Goal: Navigation & Orientation: Find specific page/section

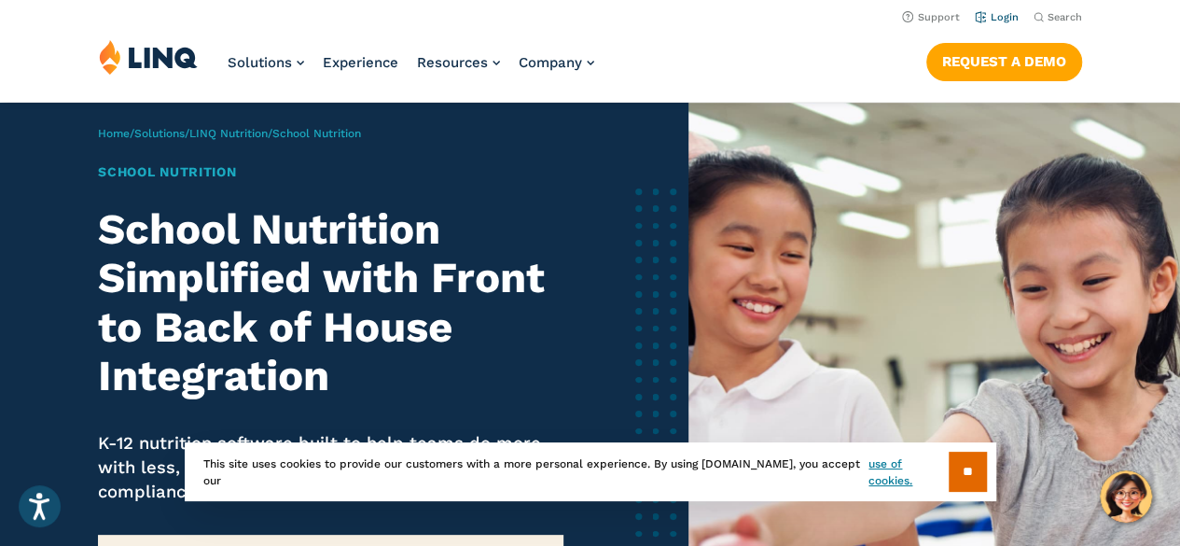
click at [1005, 16] on link "Login" at bounding box center [997, 17] width 44 height 12
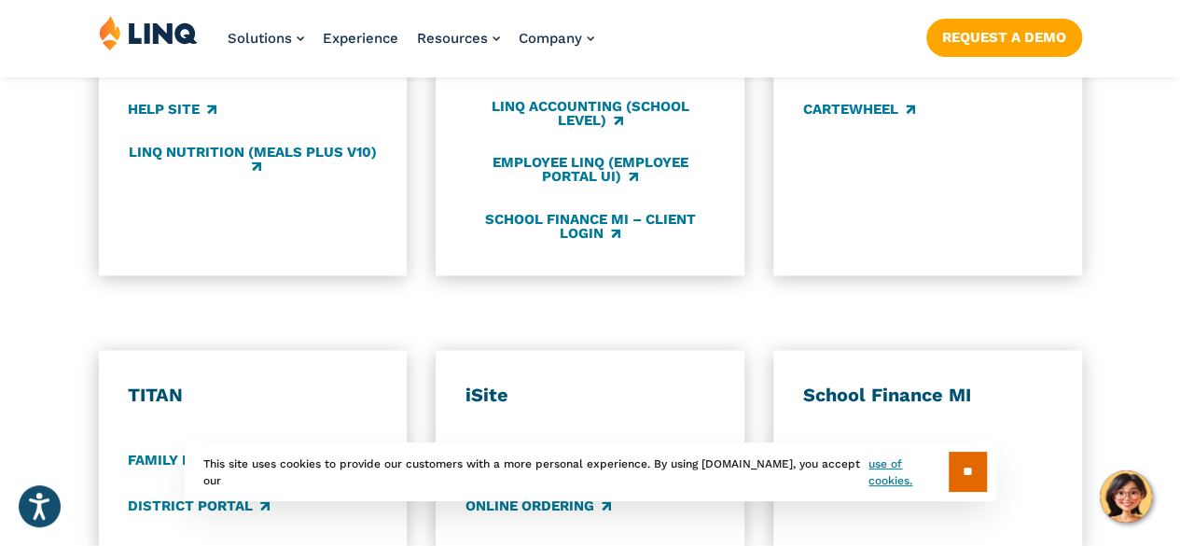
scroll to position [1306, 0]
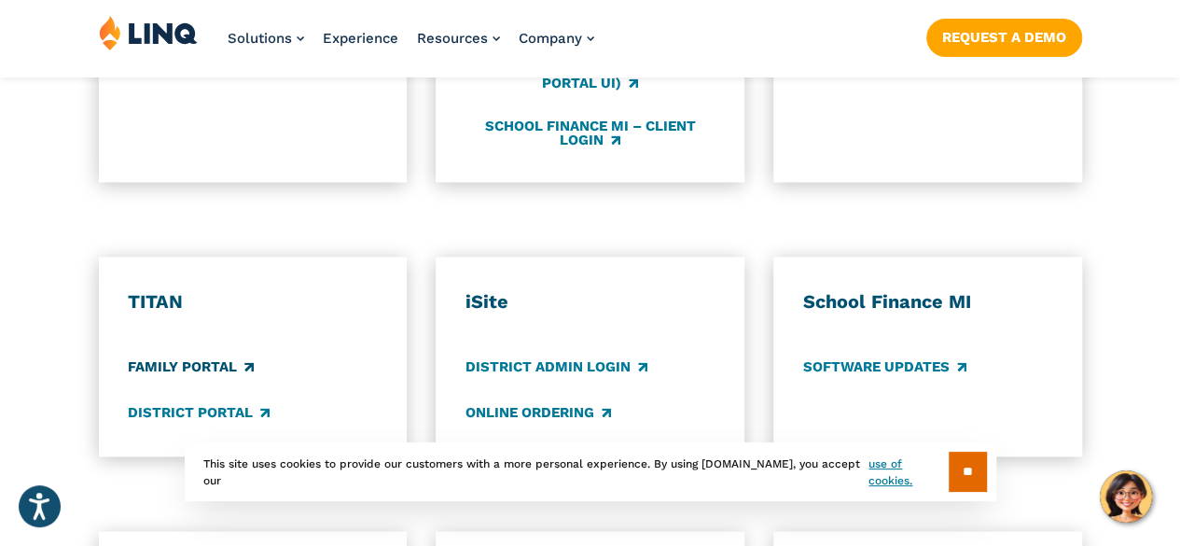
click at [193, 356] on link "Family Portal" at bounding box center [191, 366] width 126 height 21
